Goal: Check status: Check status

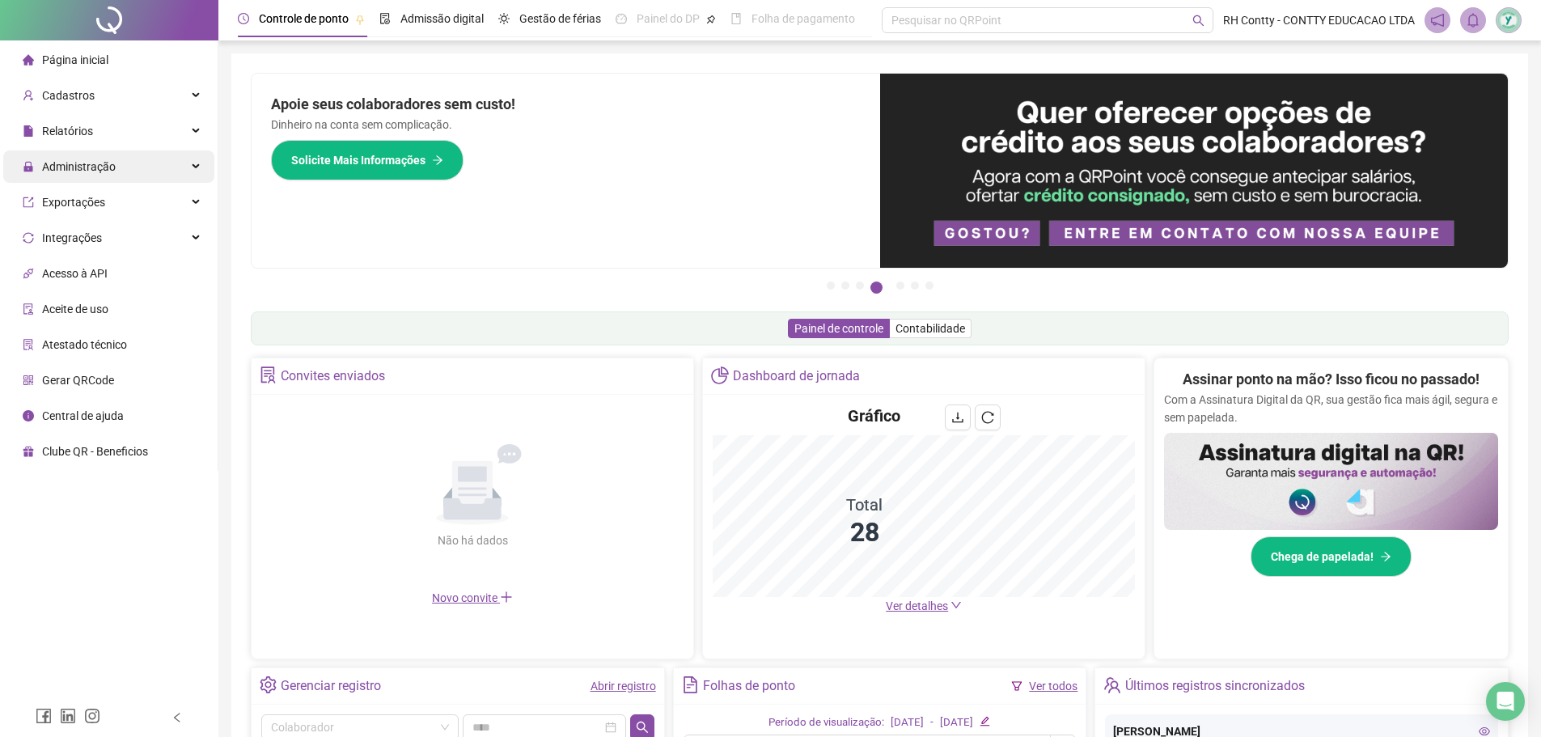
click at [144, 163] on div "Administração" at bounding box center [108, 166] width 211 height 32
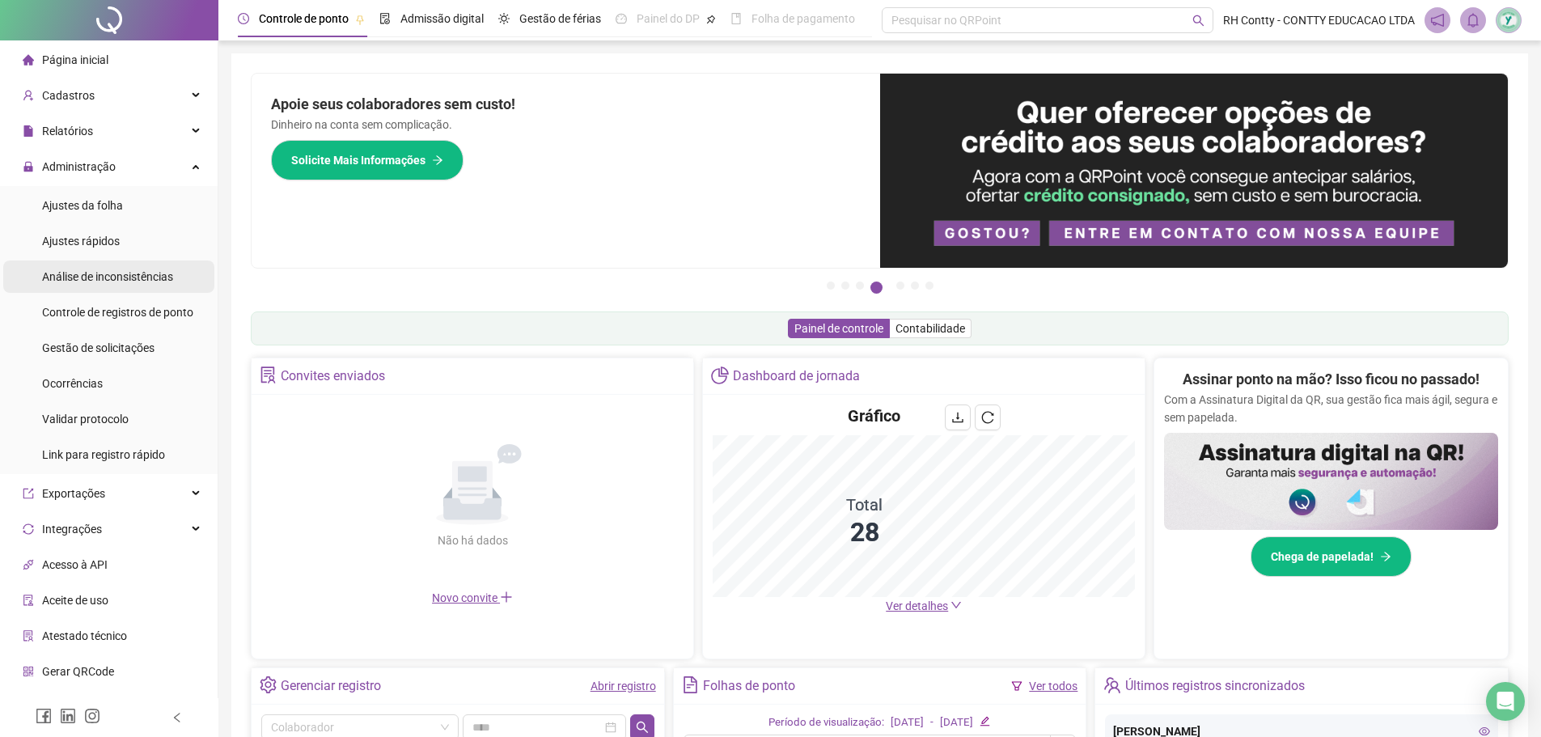
click at [134, 278] on span "Análise de inconsistências" at bounding box center [107, 276] width 131 height 13
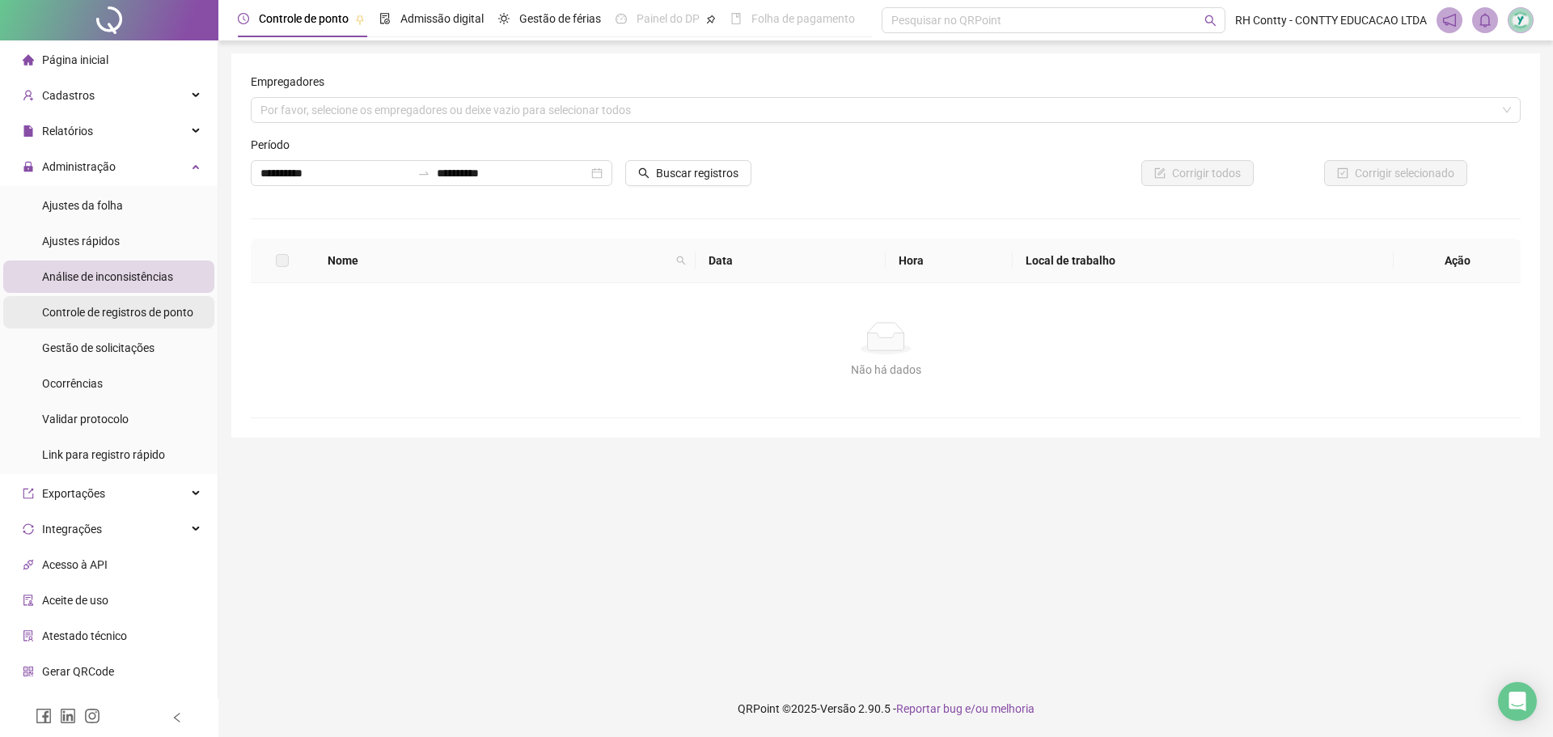
click at [121, 315] on span "Controle de registros de ponto" at bounding box center [117, 312] width 151 height 13
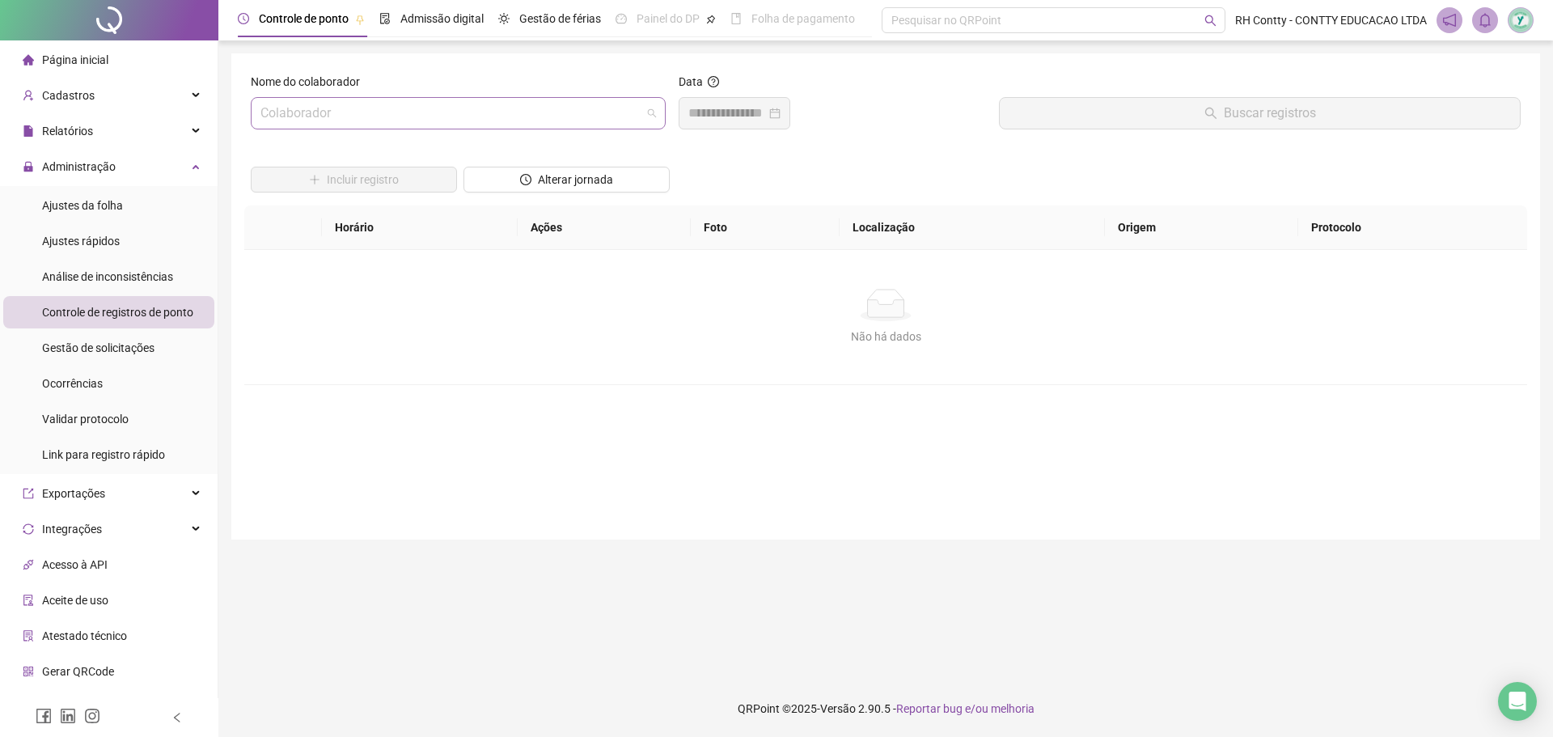
click at [467, 98] on input "search" at bounding box center [451, 113] width 381 height 31
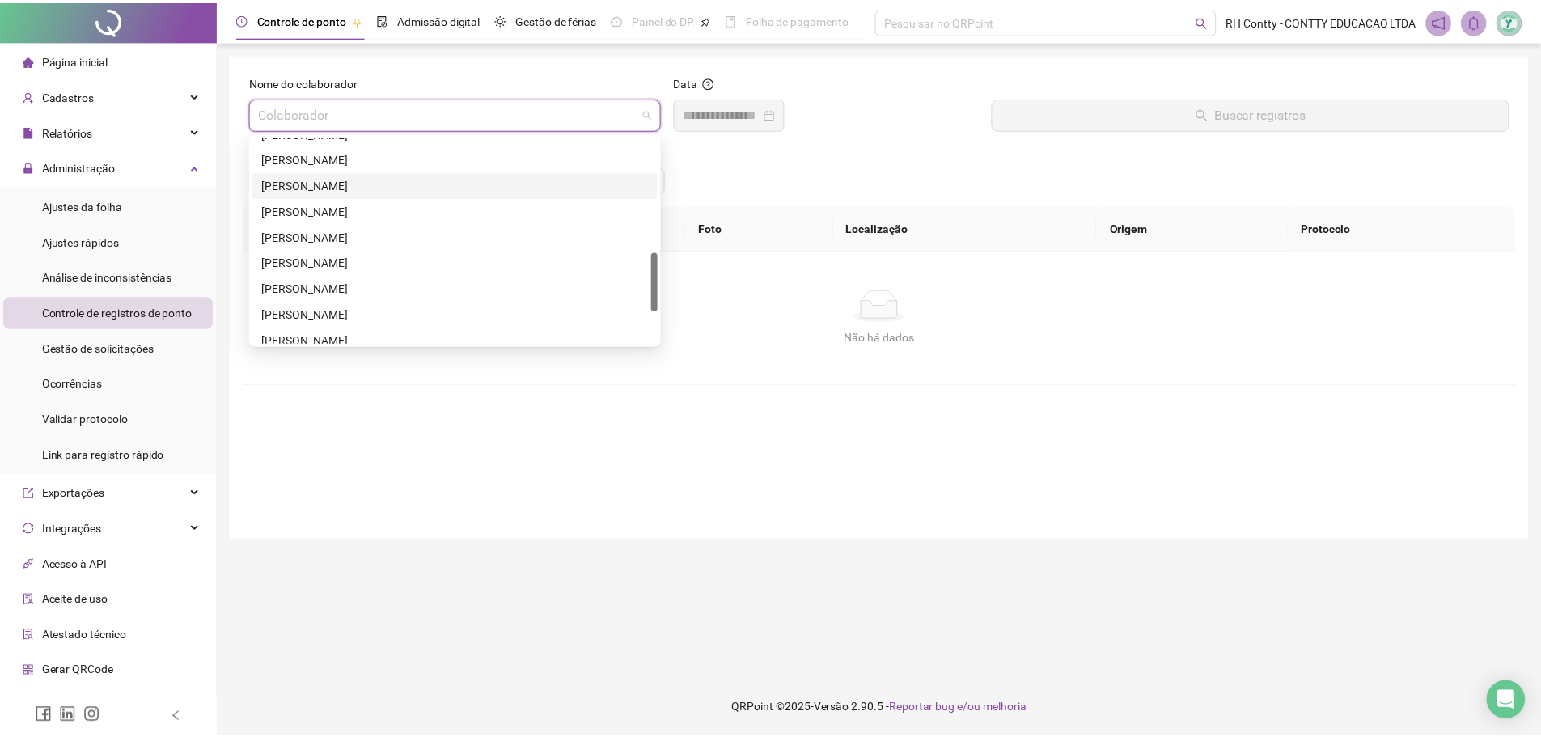
scroll to position [518, 0]
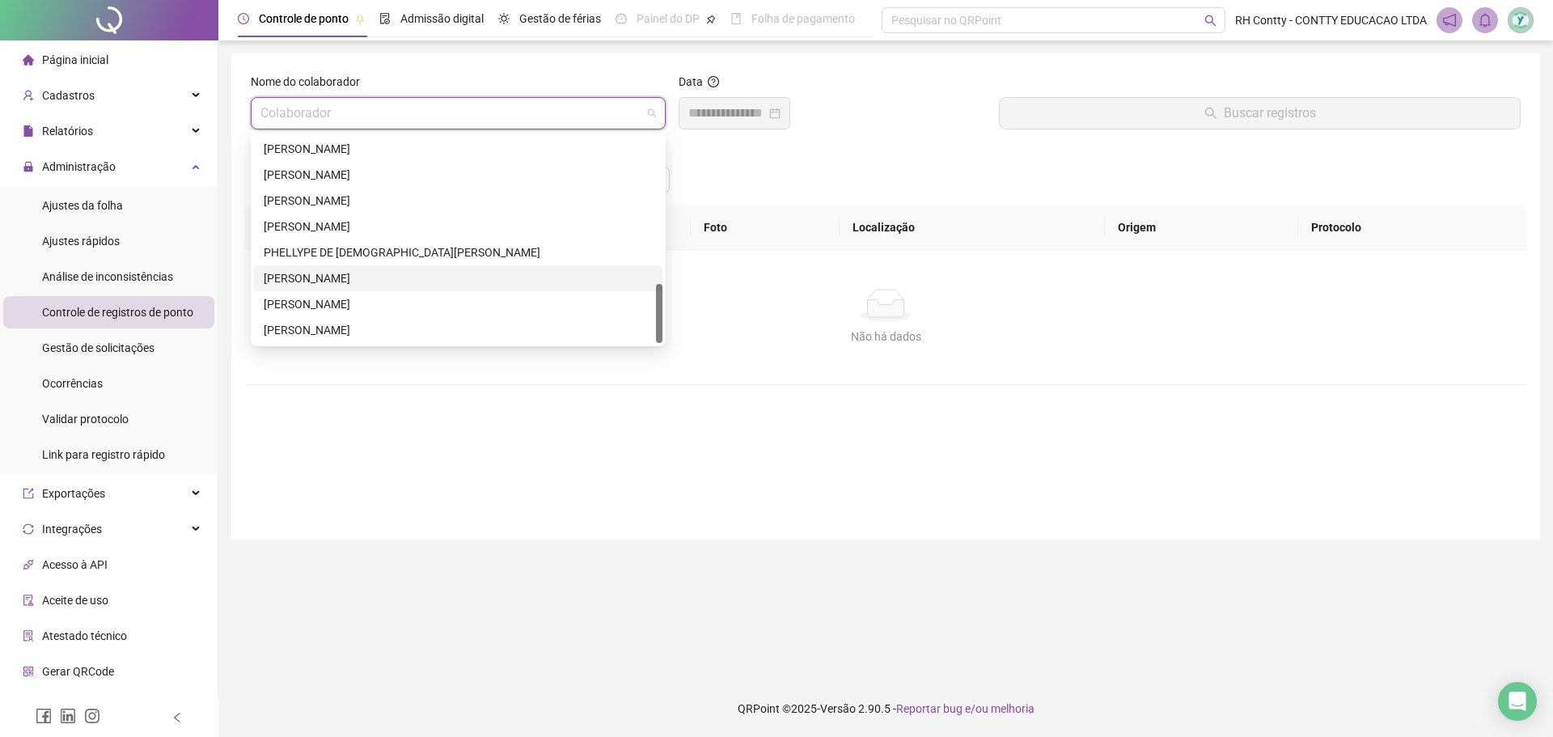
click at [369, 273] on div "[PERSON_NAME]" at bounding box center [458, 278] width 389 height 18
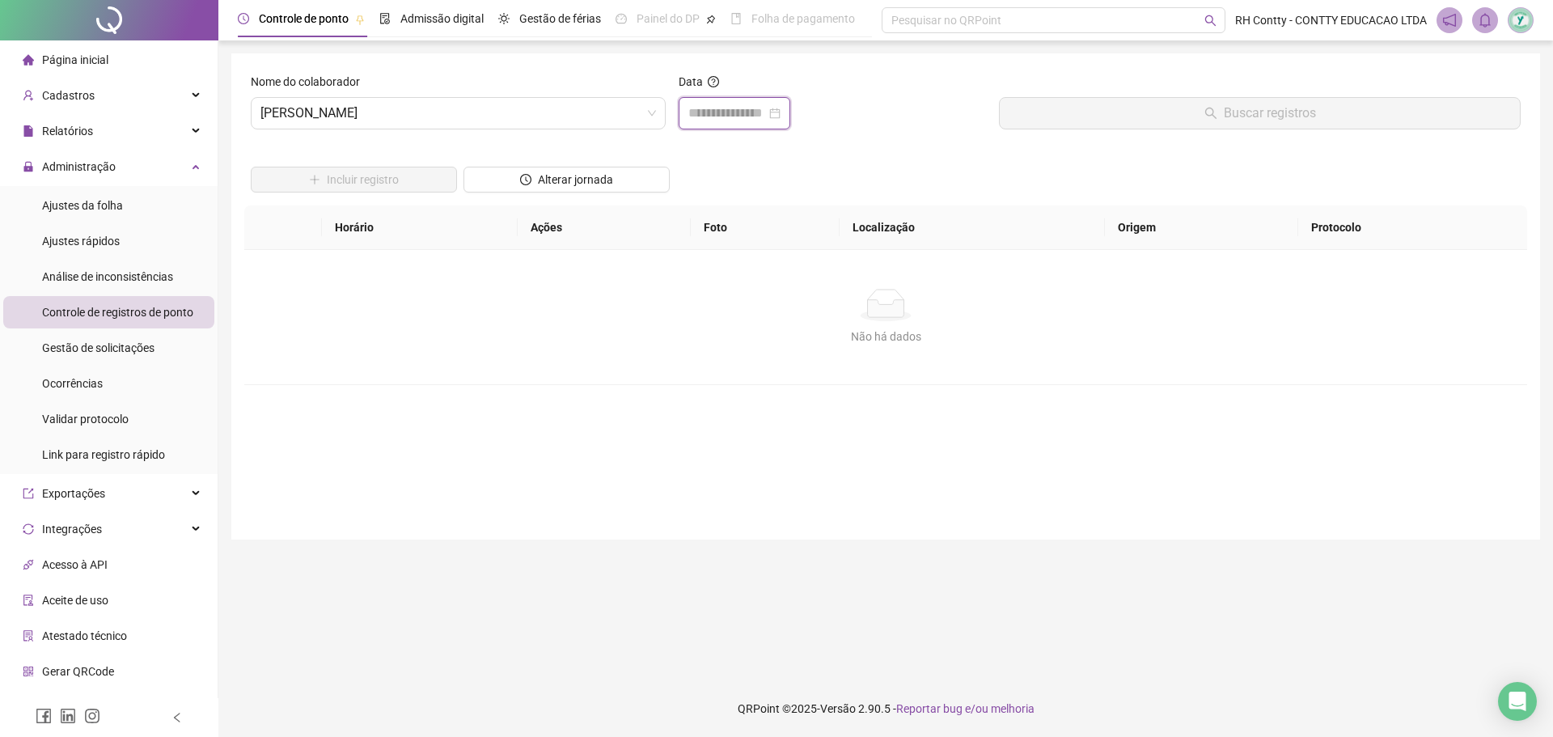
click at [741, 121] on input at bounding box center [728, 113] width 78 height 19
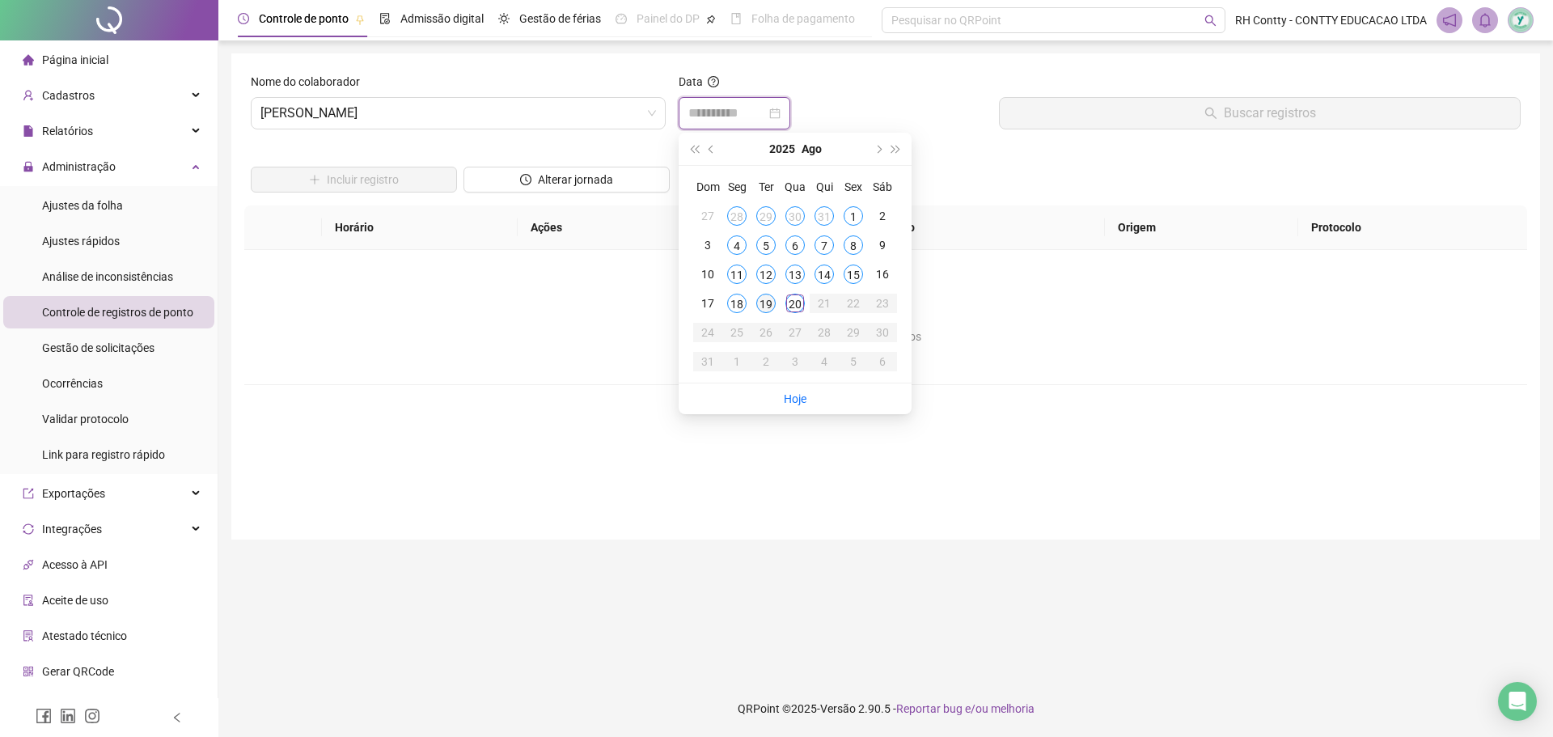
type input "**********"
click at [765, 303] on div "19" at bounding box center [765, 303] width 19 height 19
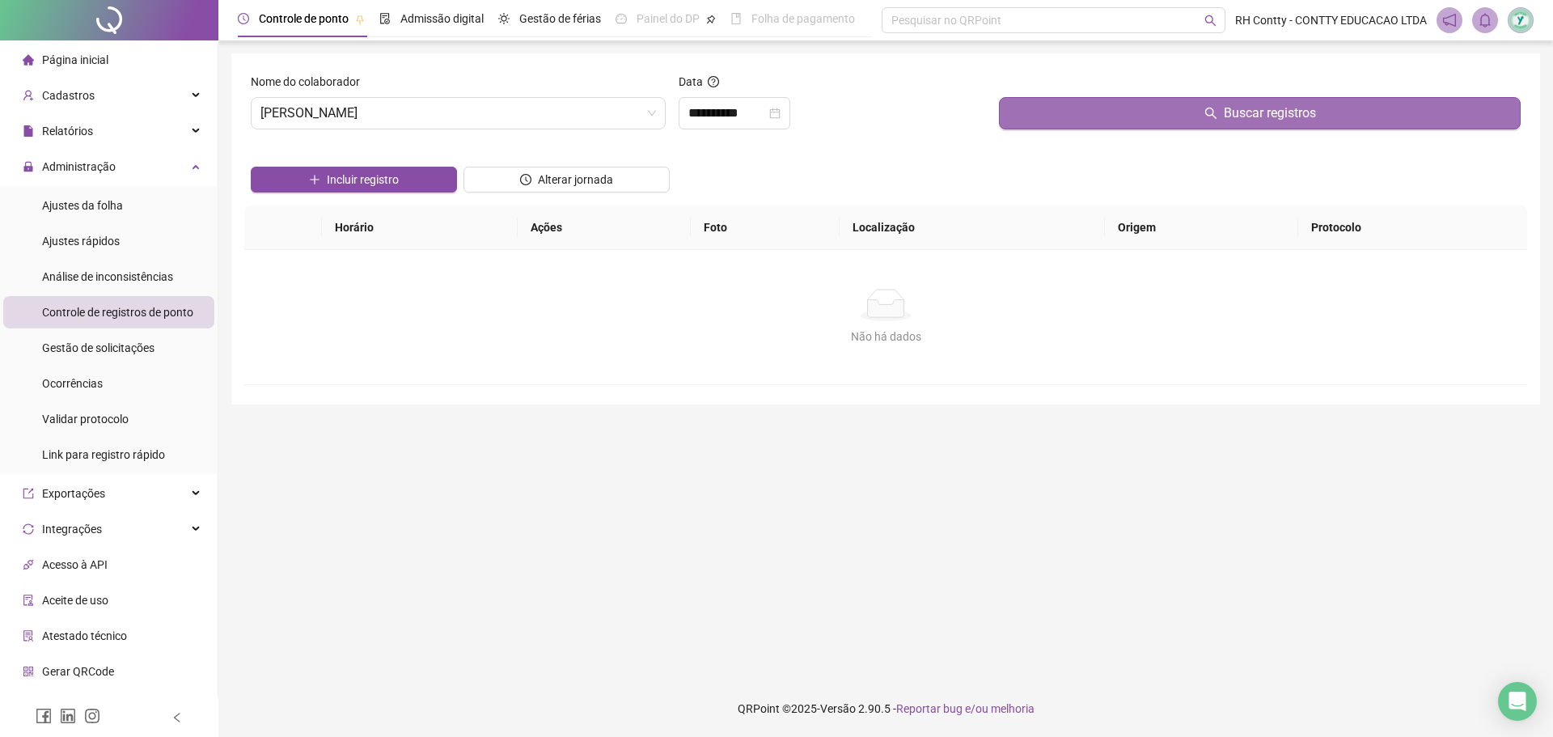
click at [1020, 117] on button "Buscar registros" at bounding box center [1260, 113] width 522 height 32
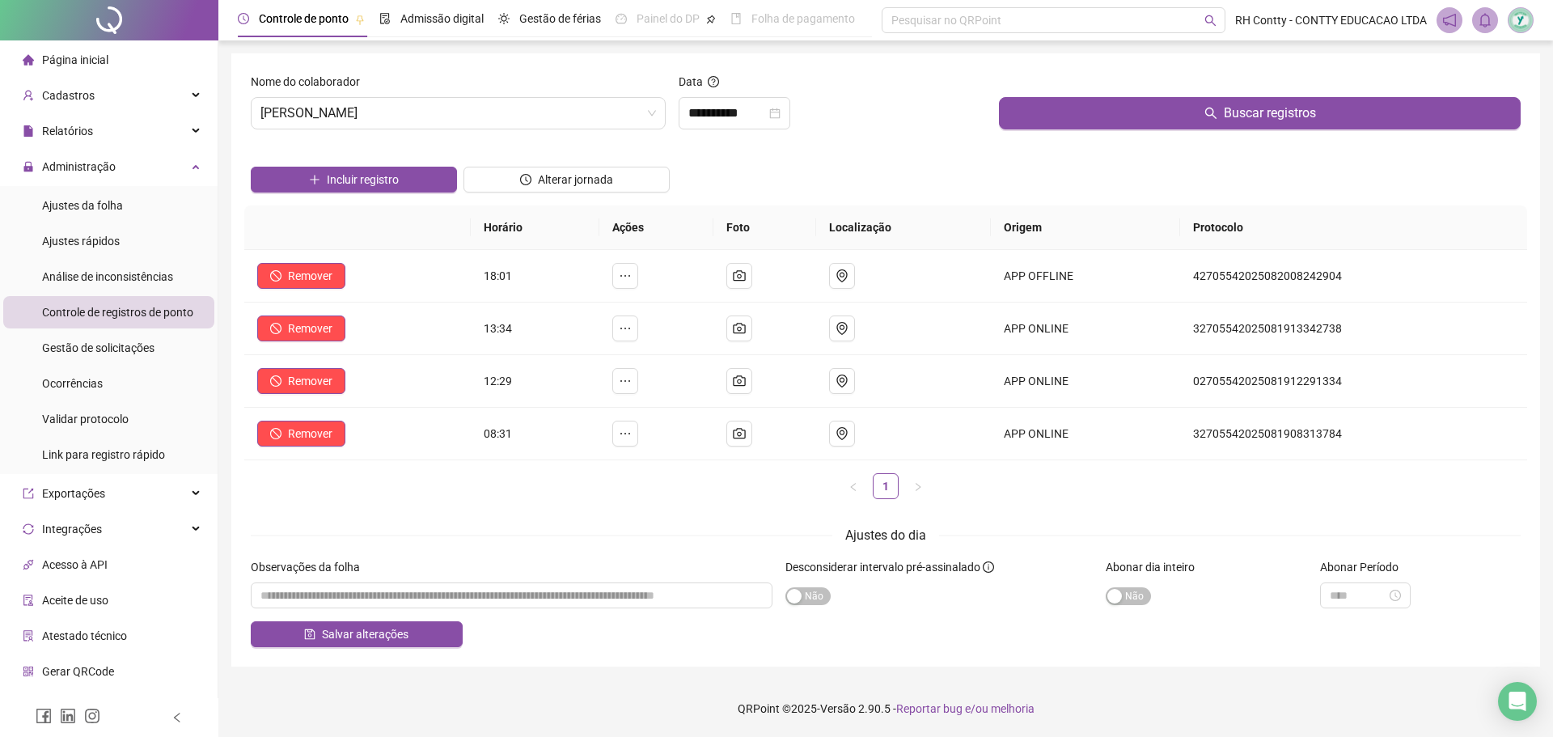
click at [66, 57] on span "Página inicial" at bounding box center [75, 59] width 66 height 13
